Goal: Information Seeking & Learning: Learn about a topic

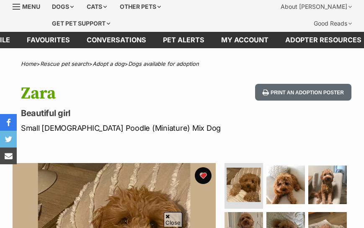
scroll to position [29, 0]
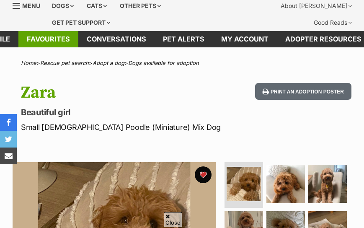
click at [46, 39] on link "Favourites" at bounding box center [48, 39] width 60 height 16
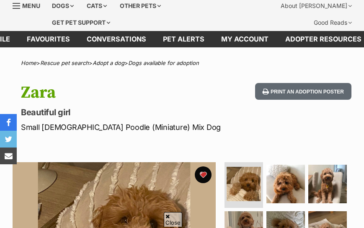
scroll to position [0, 0]
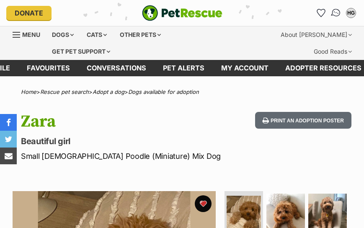
click at [336, 15] on img "Conversations" at bounding box center [336, 13] width 11 height 11
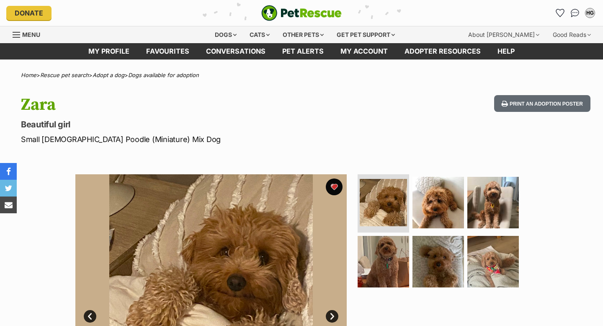
click at [40, 34] on link "Menu" at bounding box center [30, 33] width 34 height 15
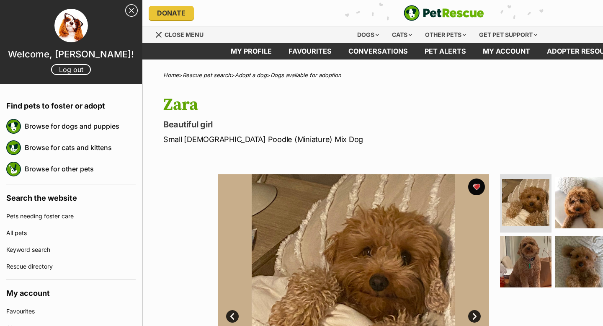
click at [70, 32] on img at bounding box center [71, 26] width 34 height 34
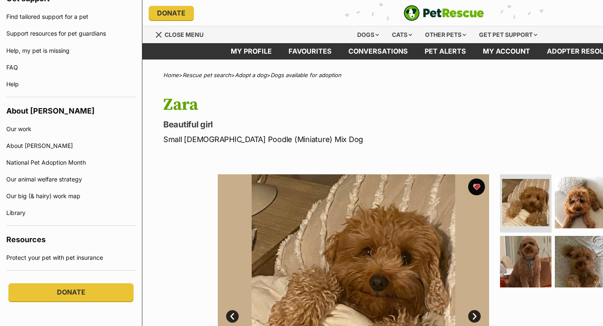
scroll to position [519, 0]
click at [156, 33] on span "Menu" at bounding box center [159, 35] width 6 height 6
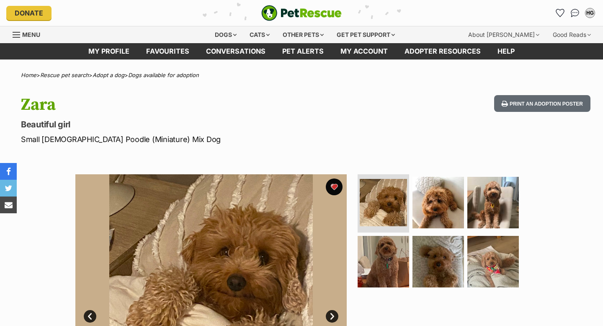
scroll to position [0, 0]
click at [225, 35] on div "Dogs" at bounding box center [226, 34] width 34 height 17
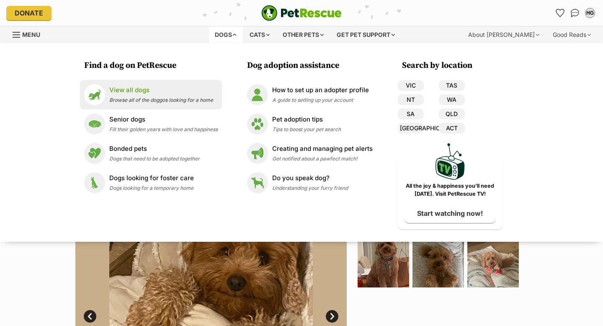
click at [97, 88] on img at bounding box center [94, 94] width 21 height 21
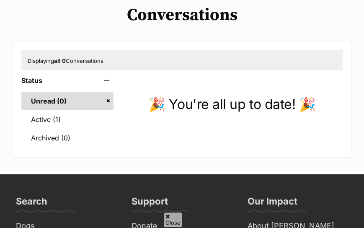
scroll to position [83, 0]
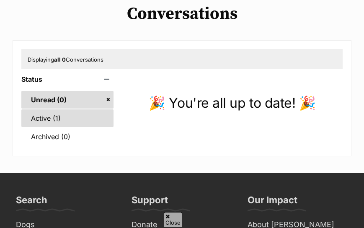
click at [50, 119] on link "Active (1)" at bounding box center [67, 118] width 92 height 18
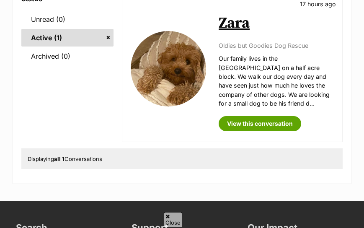
scroll to position [165, 0]
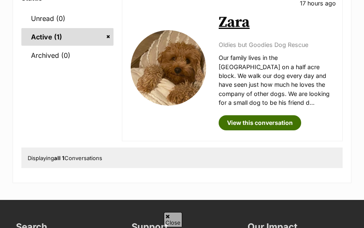
click at [279, 127] on link "View this conversation" at bounding box center [260, 122] width 83 height 15
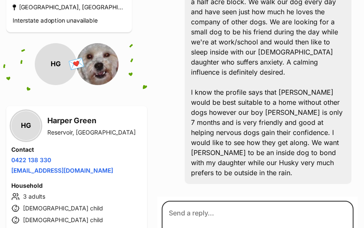
scroll to position [289, 0]
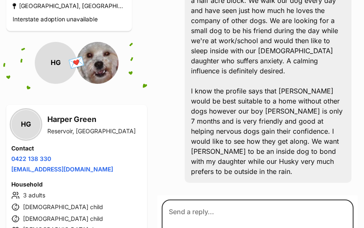
click at [93, 61] on img at bounding box center [98, 63] width 42 height 42
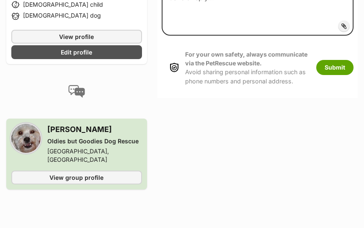
scroll to position [505, 0]
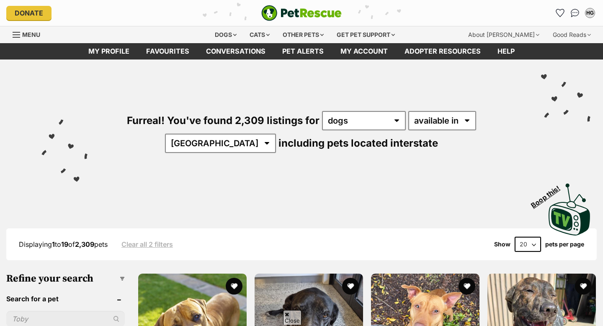
scroll to position [80, 0]
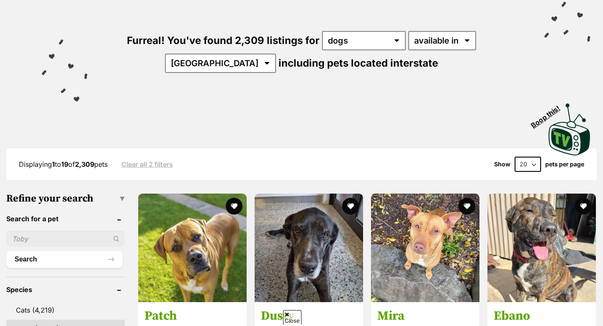
click at [84, 237] on input "text" at bounding box center [65, 239] width 119 height 16
type input "peanut"
click at [6, 251] on button "Search" at bounding box center [64, 259] width 116 height 17
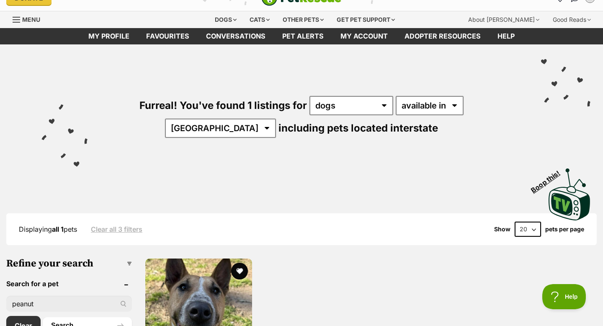
scroll to position [15, 0]
